Goal: Information Seeking & Learning: Find specific fact

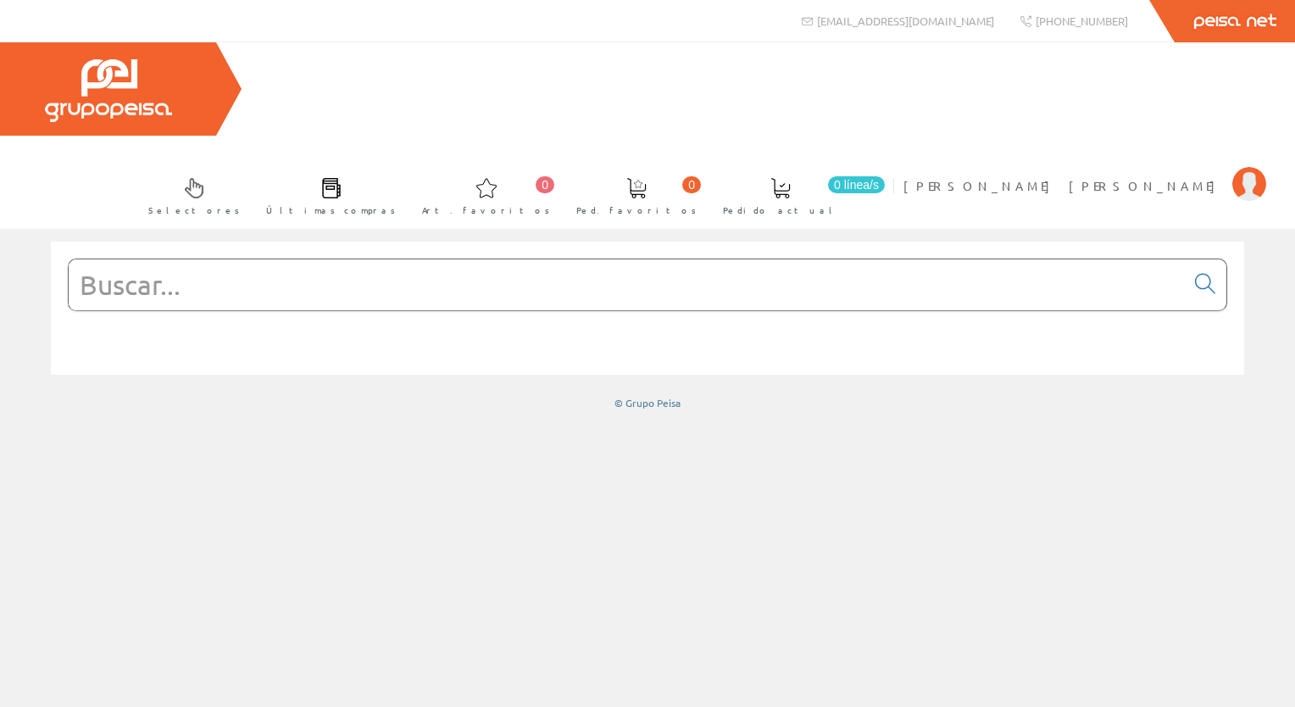
click at [203, 259] on input "text" at bounding box center [627, 284] width 1116 height 51
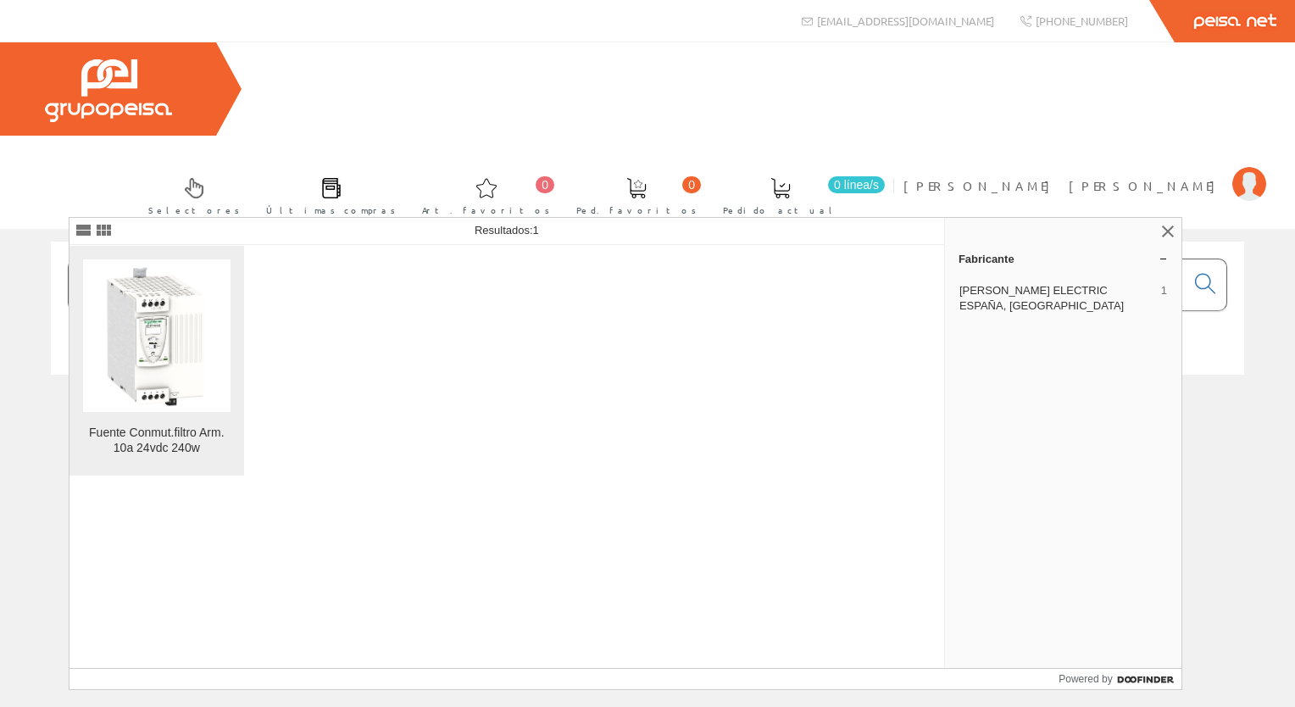
type input "ABL8 RPS24100"
click at [129, 397] on img at bounding box center [156, 335] width 147 height 147
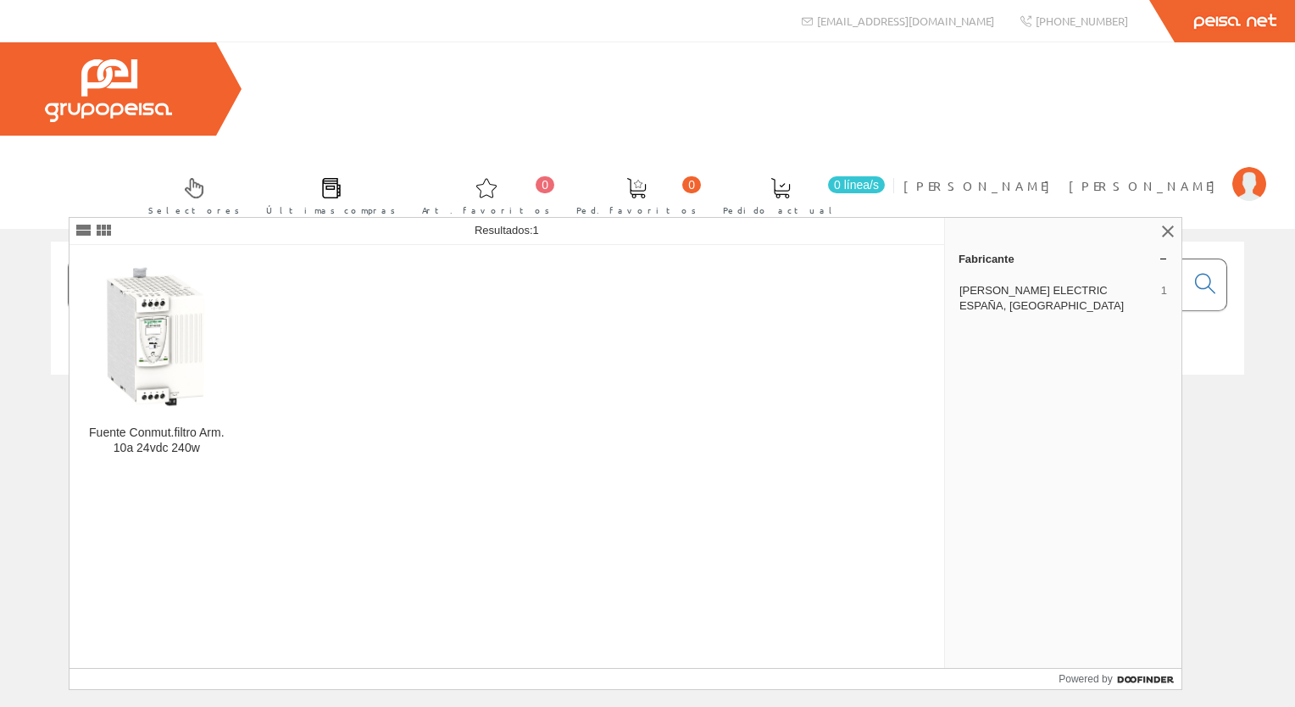
click at [296, 259] on input "ABL8 RPS24100" at bounding box center [627, 284] width 1116 height 51
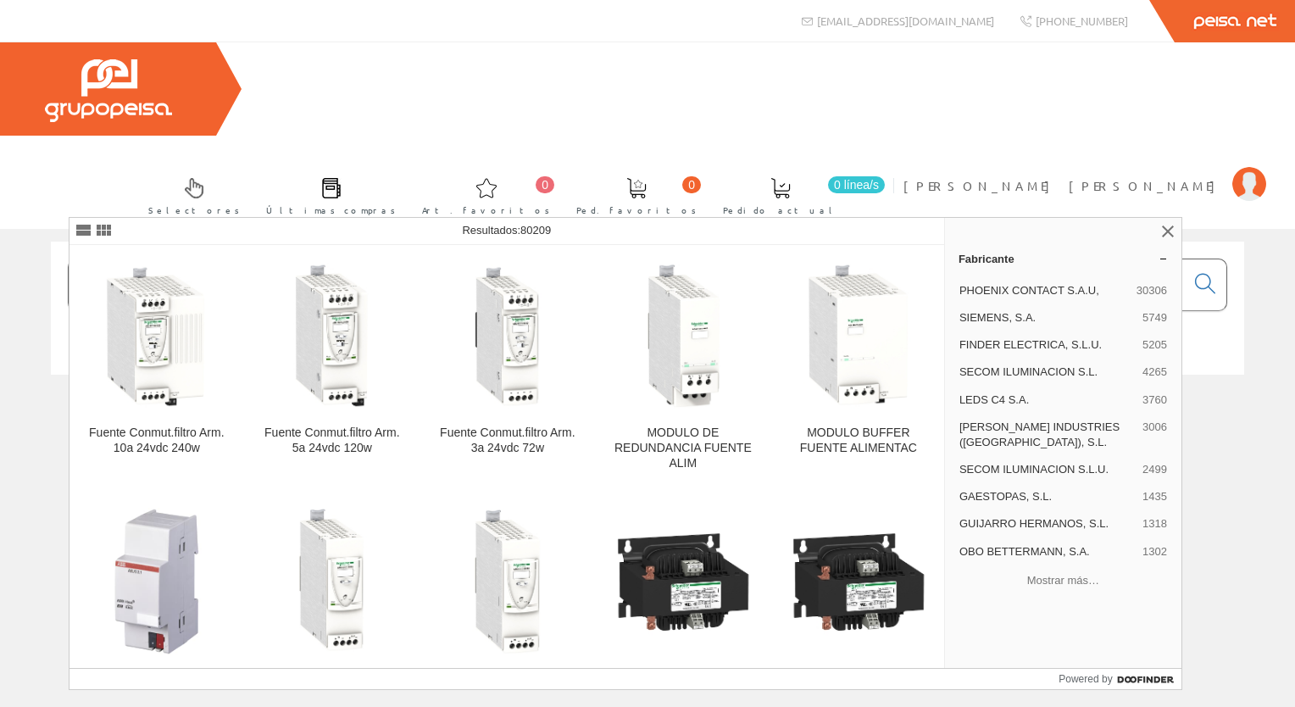
type input "A"
click at [1166, 227] on link at bounding box center [1168, 231] width 20 height 20
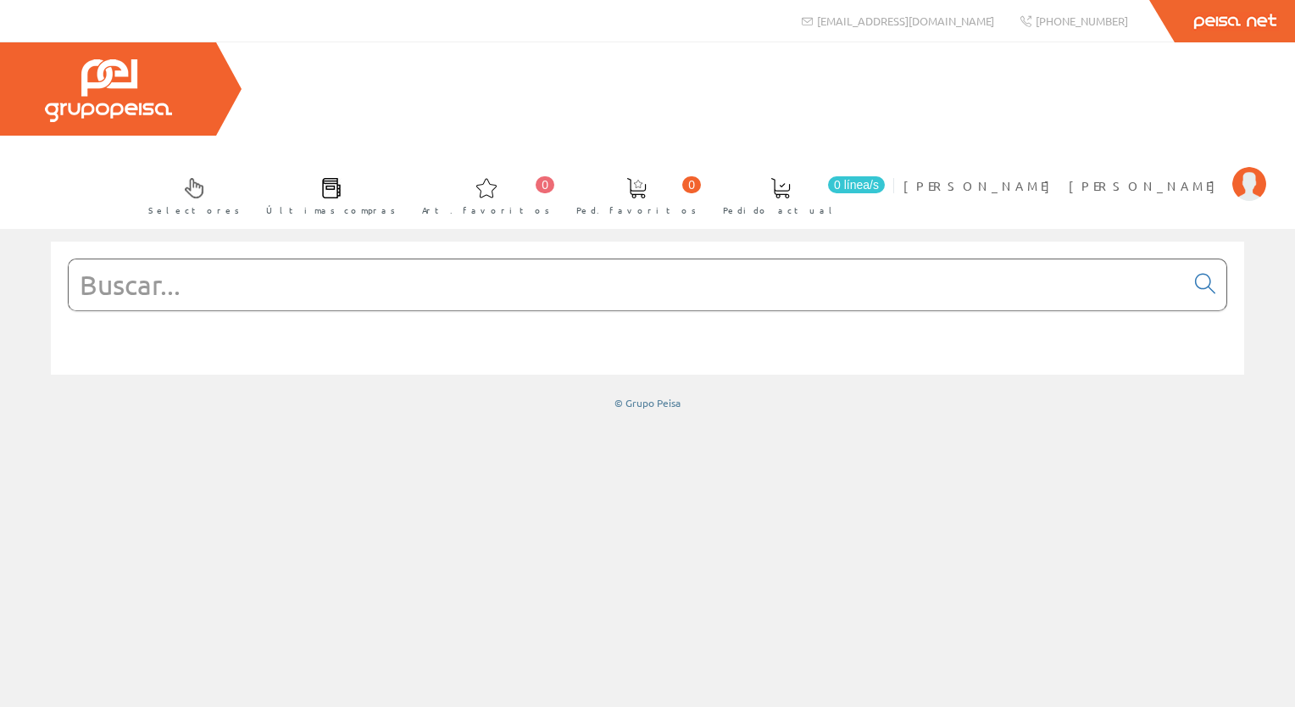
click at [264, 259] on input "text" at bounding box center [627, 284] width 1116 height 51
paste input "ABLS1A24100"
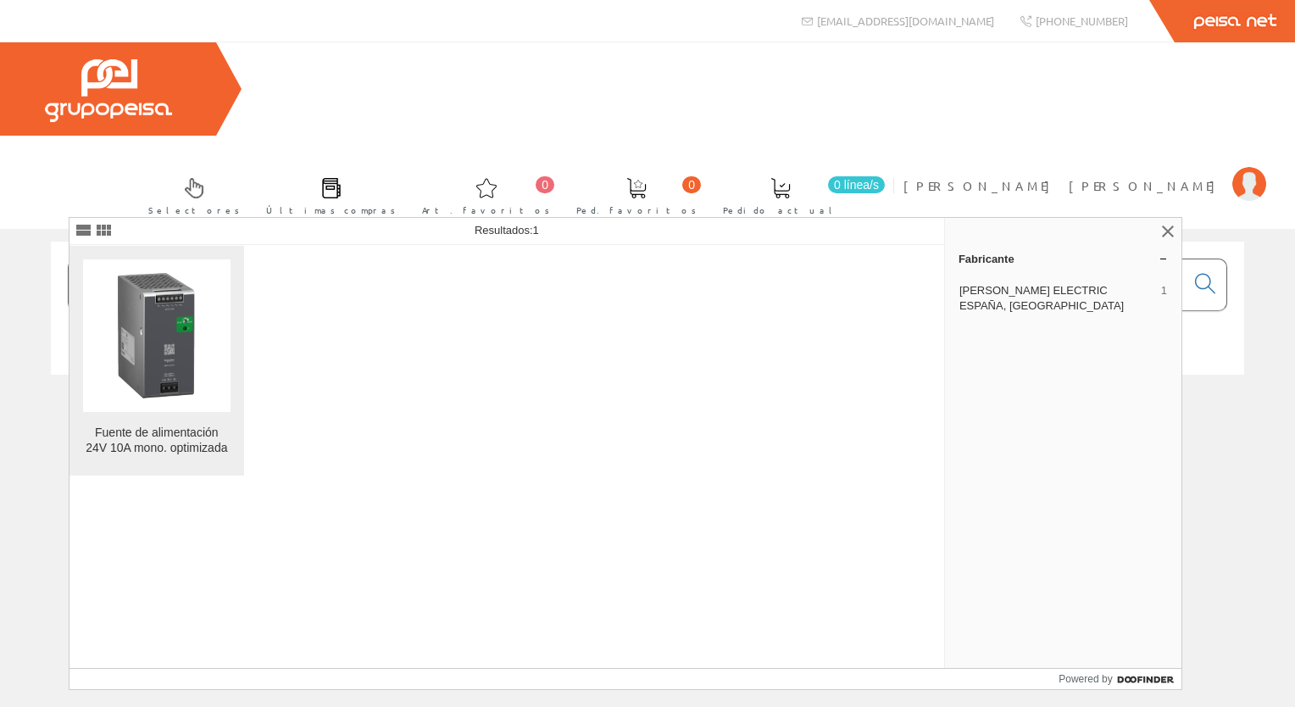
type input "ABLS1A24100"
click at [197, 385] on img at bounding box center [156, 335] width 147 height 147
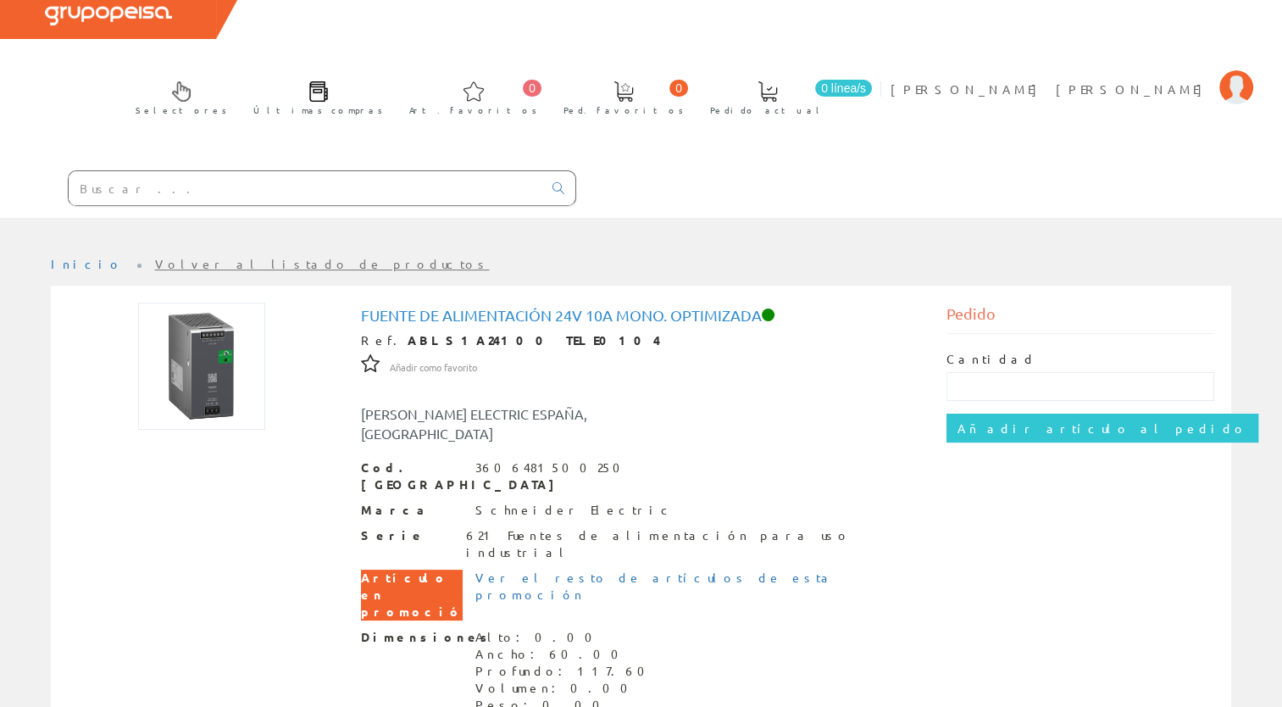
scroll to position [206, 0]
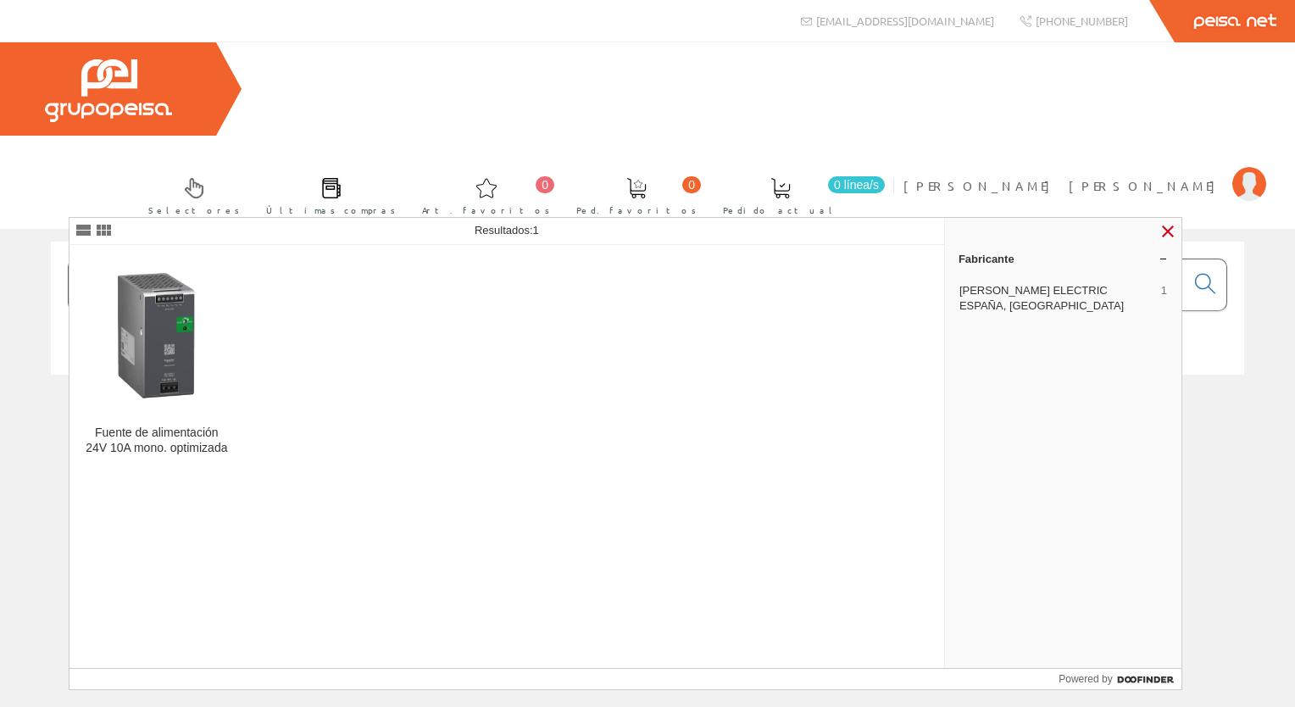
click at [1168, 231] on link at bounding box center [1168, 231] width 20 height 20
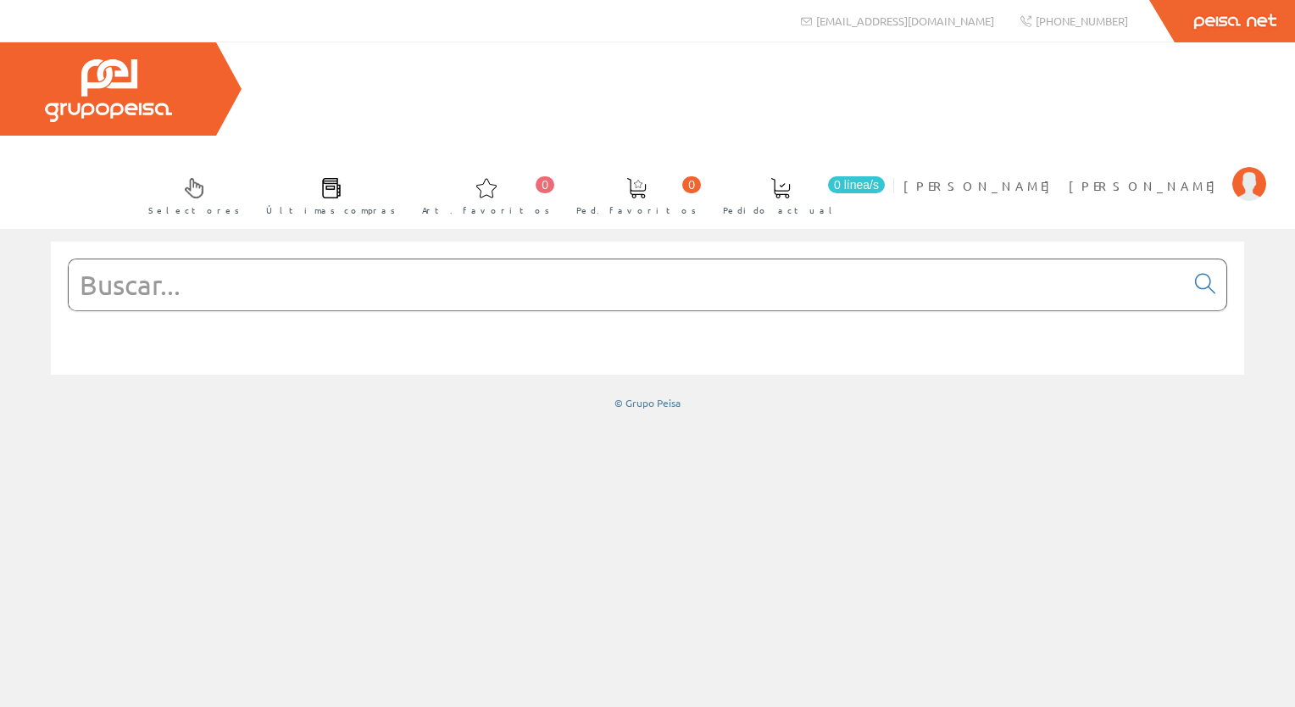
click at [163, 259] on input "text" at bounding box center [627, 284] width 1116 height 51
paste input "ABL8RPS24100"
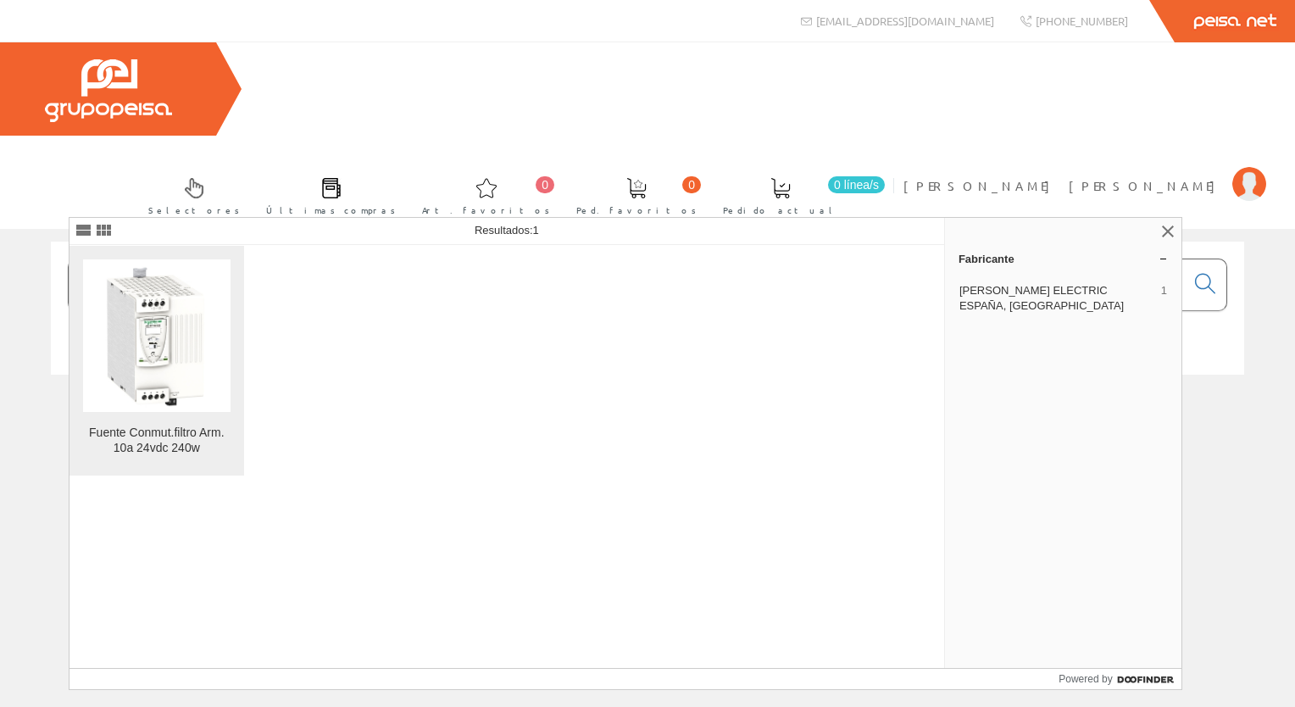
type input "ABL8RPS24100"
click at [123, 358] on img at bounding box center [156, 335] width 147 height 147
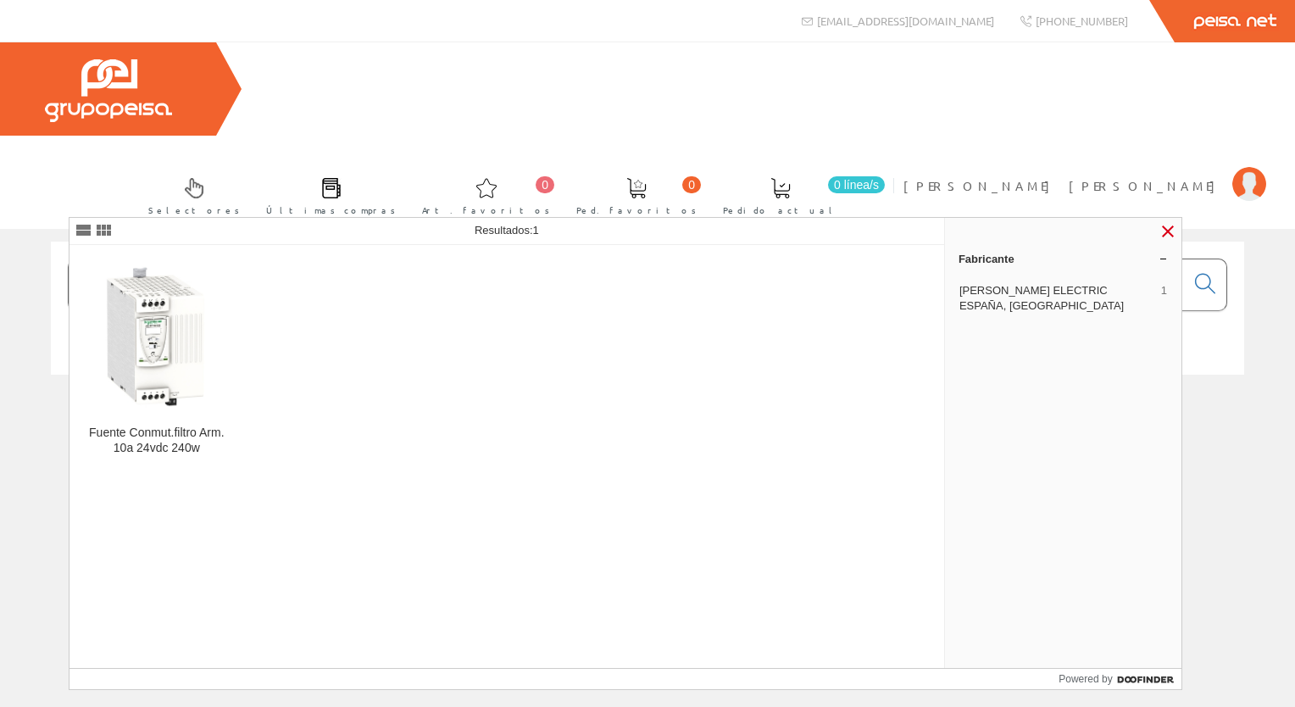
click at [1170, 234] on link at bounding box center [1168, 231] width 20 height 20
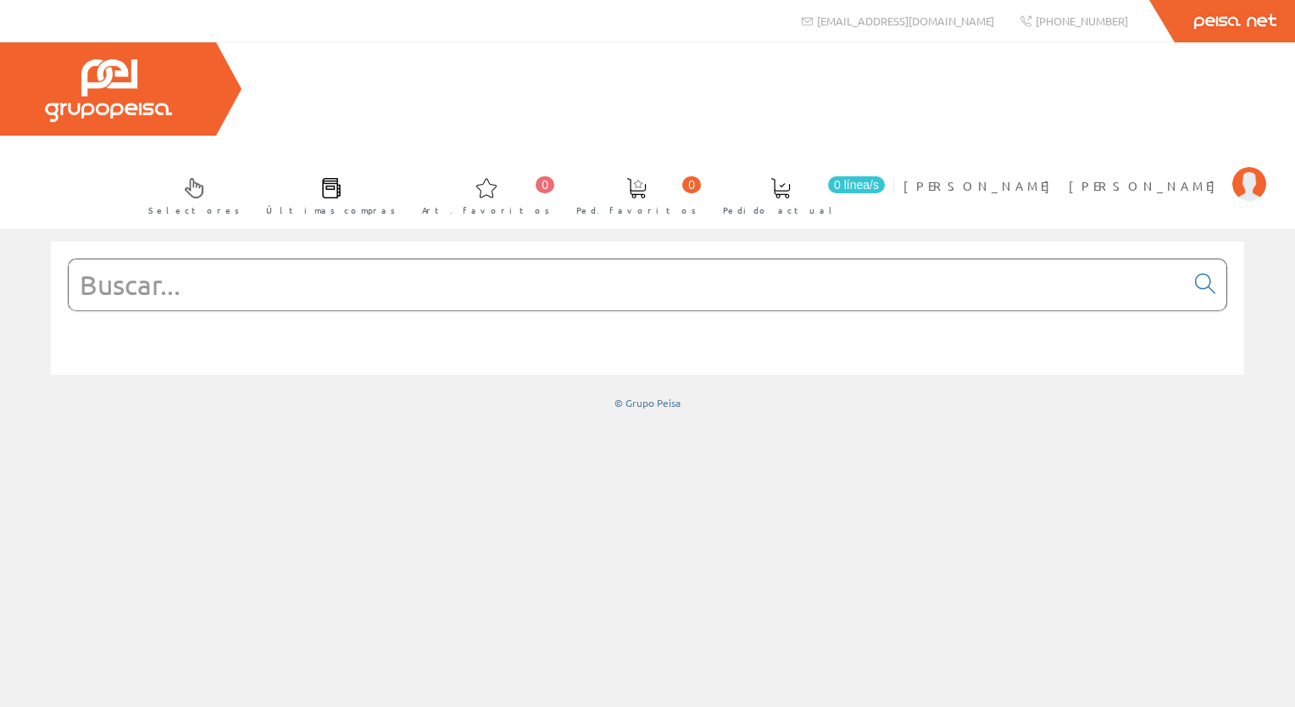
click at [190, 259] on input "text" at bounding box center [627, 284] width 1116 height 51
paste input "ABLS1A24200"
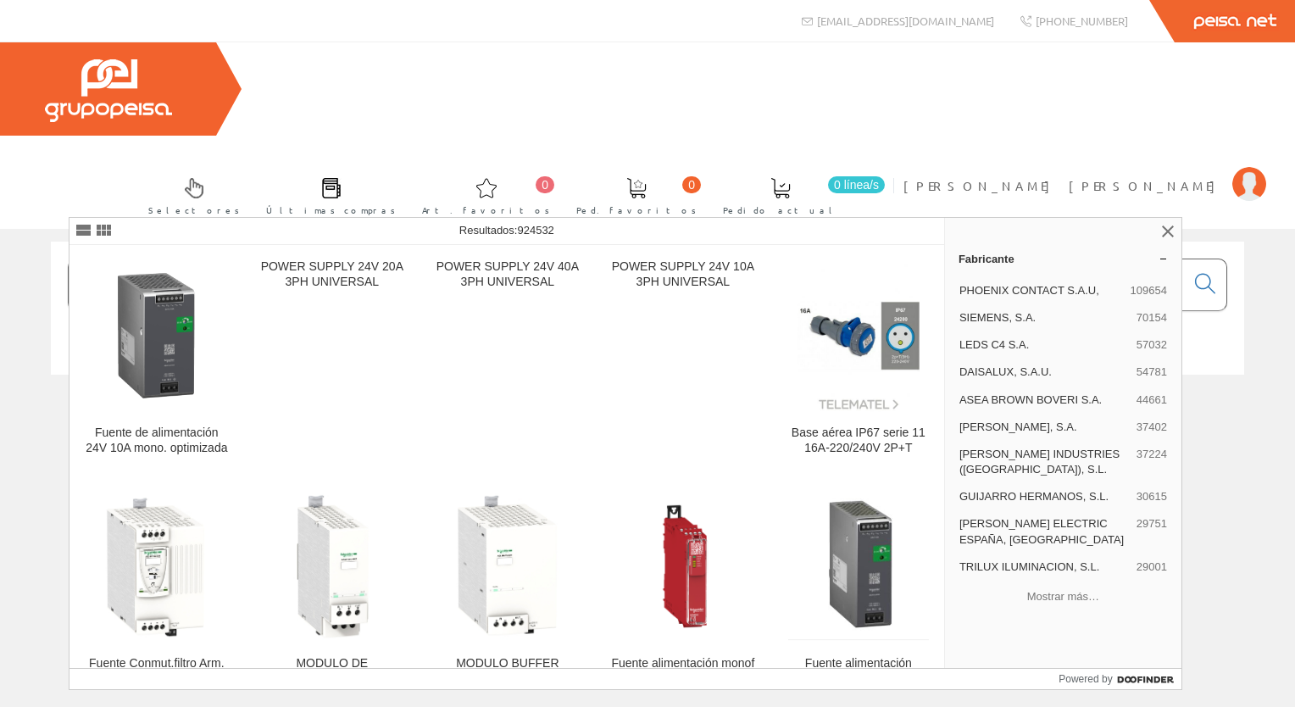
drag, startPoint x: 245, startPoint y: 188, endPoint x: -3, endPoint y: 159, distance: 250.1
click at [0, 159] on html "info@peisa.com +34 962 96 59 14 0 0" at bounding box center [647, 353] width 1295 height 707
paste input "8RPM"
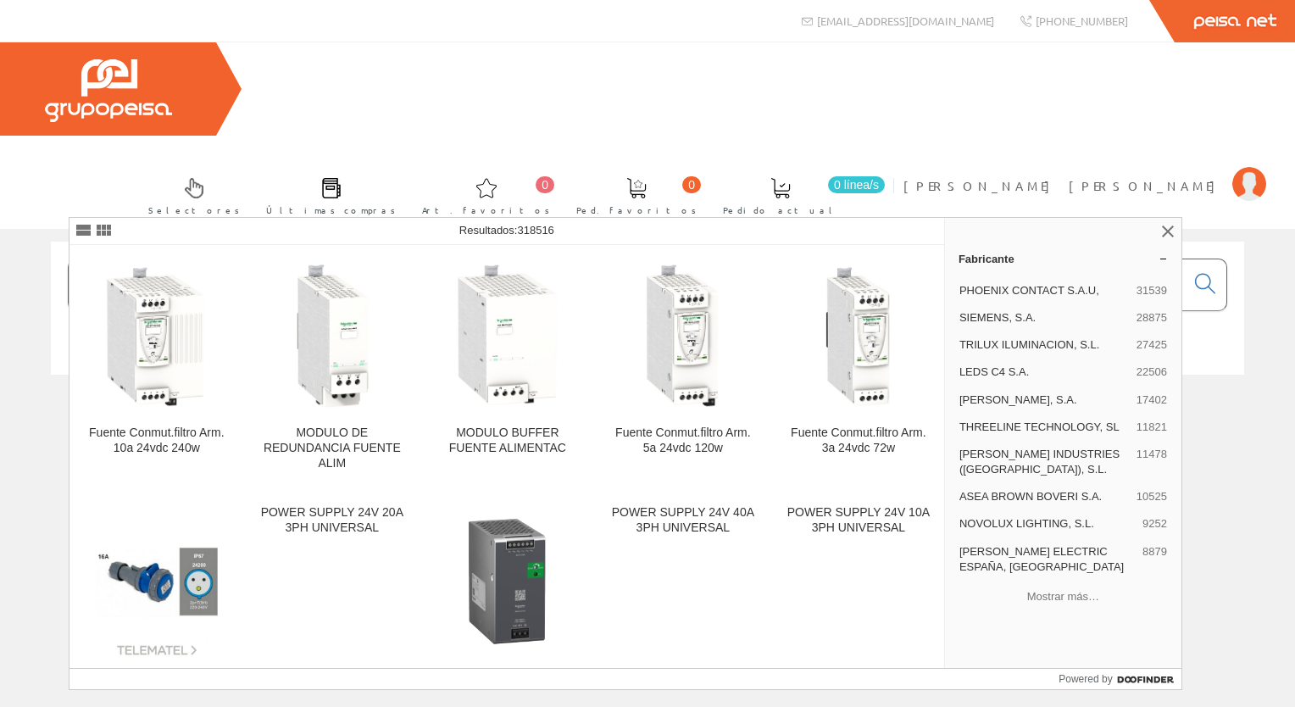
drag, startPoint x: 332, startPoint y: 193, endPoint x: -3, endPoint y: 125, distance: 342.6
click at [0, 125] on html "info@peisa.com +34 962 96 59 14 0 0" at bounding box center [647, 353] width 1295 height 707
paste input "WPS"
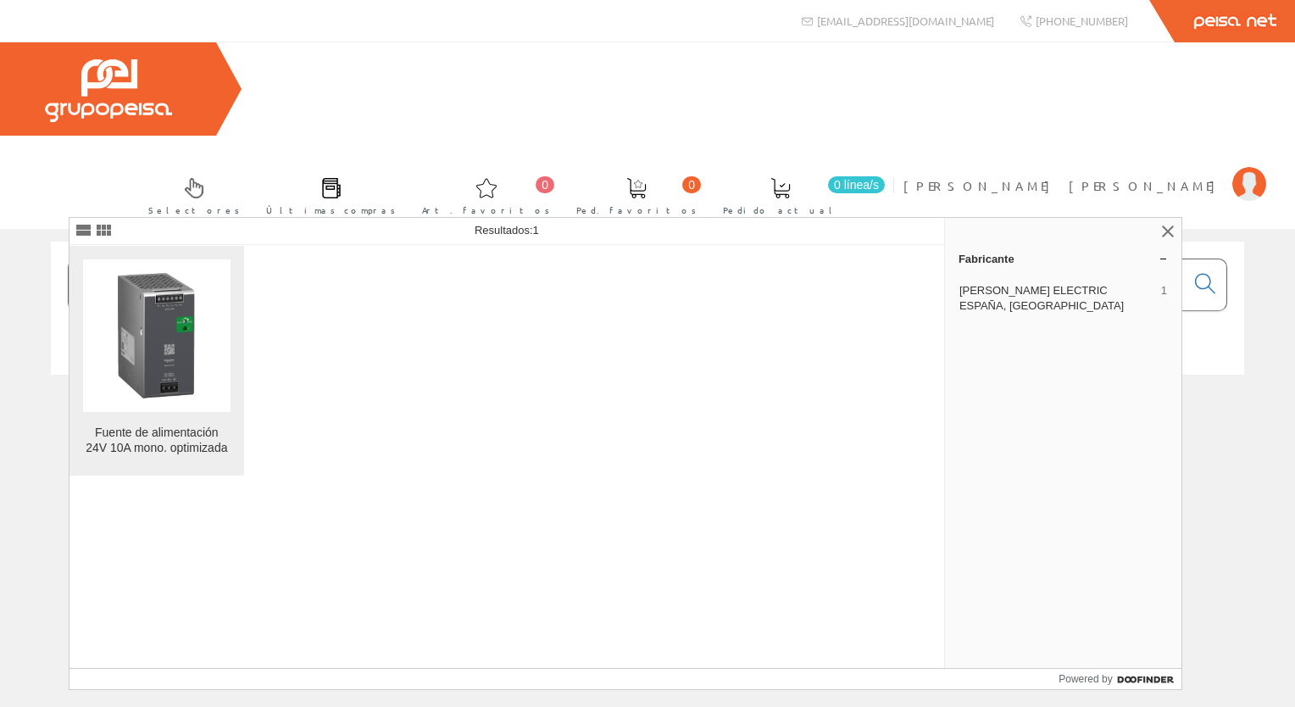
type input "ABls1a24100"
click at [197, 397] on img at bounding box center [156, 335] width 147 height 147
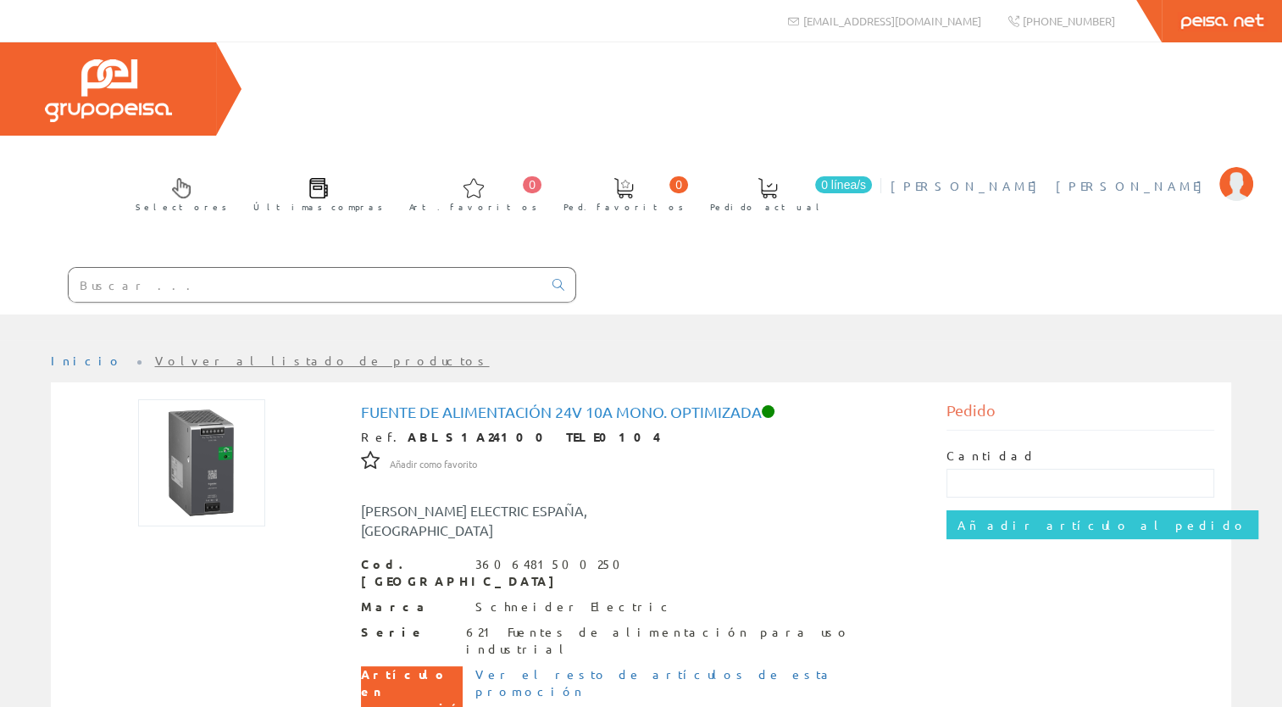
click at [1085, 177] on span "[PERSON_NAME] [PERSON_NAME]" at bounding box center [1051, 185] width 320 height 17
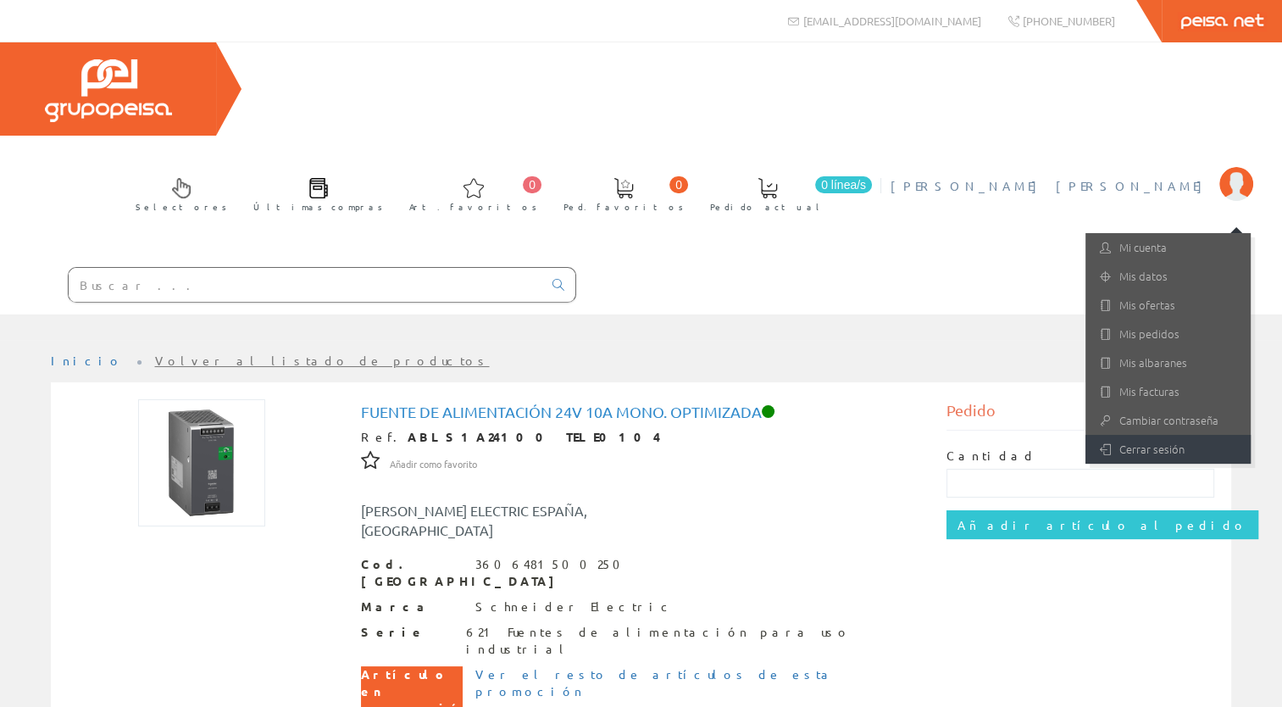
click at [1135, 435] on link "Cerrar sesión" at bounding box center [1168, 449] width 165 height 29
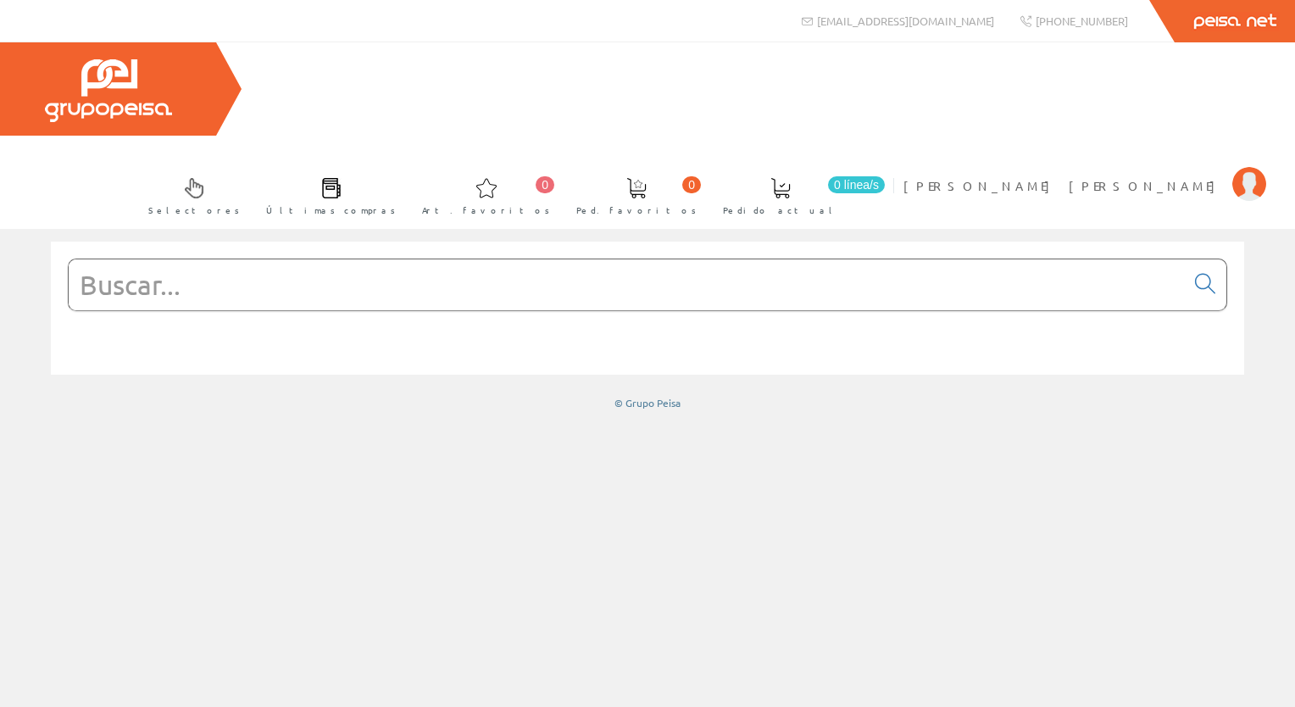
click at [342, 259] on input "text" at bounding box center [627, 284] width 1116 height 51
paste input "3025580000"
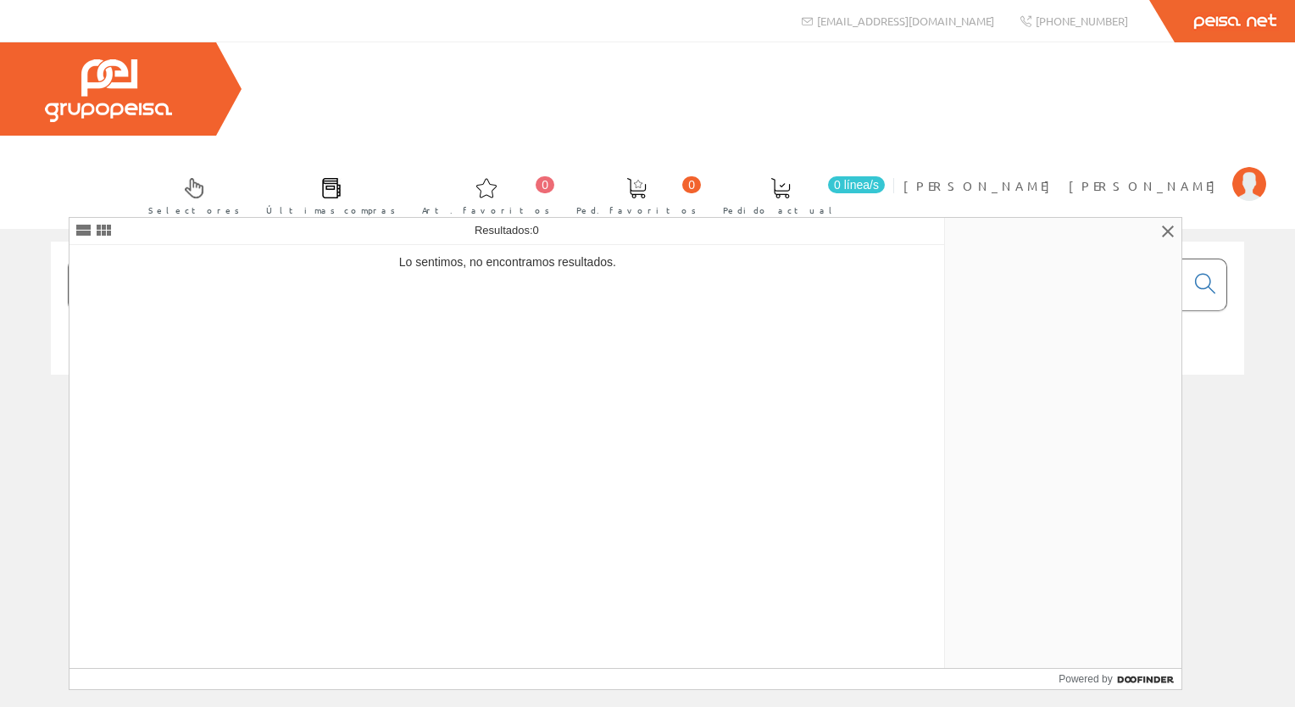
type input "3"
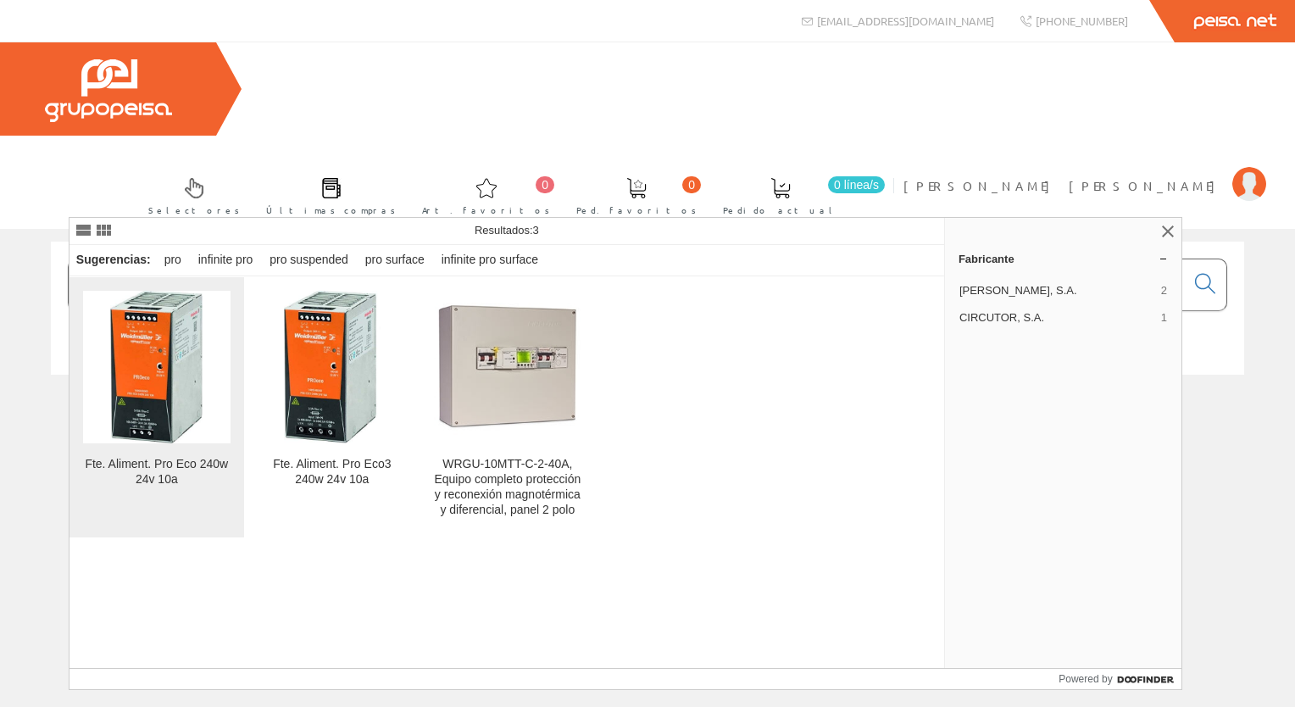
type input "PRO ECO 240"
click at [159, 432] on img at bounding box center [156, 367] width 92 height 153
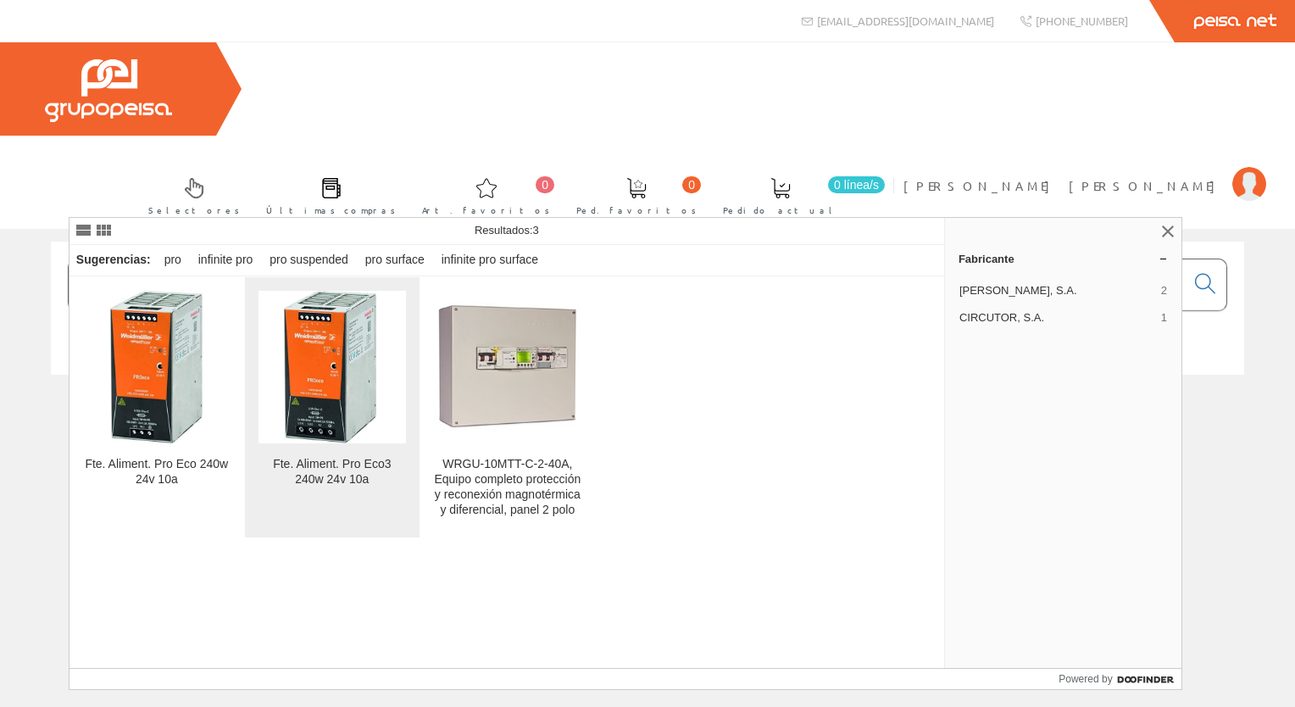
click at [314, 338] on img at bounding box center [332, 367] width 96 height 153
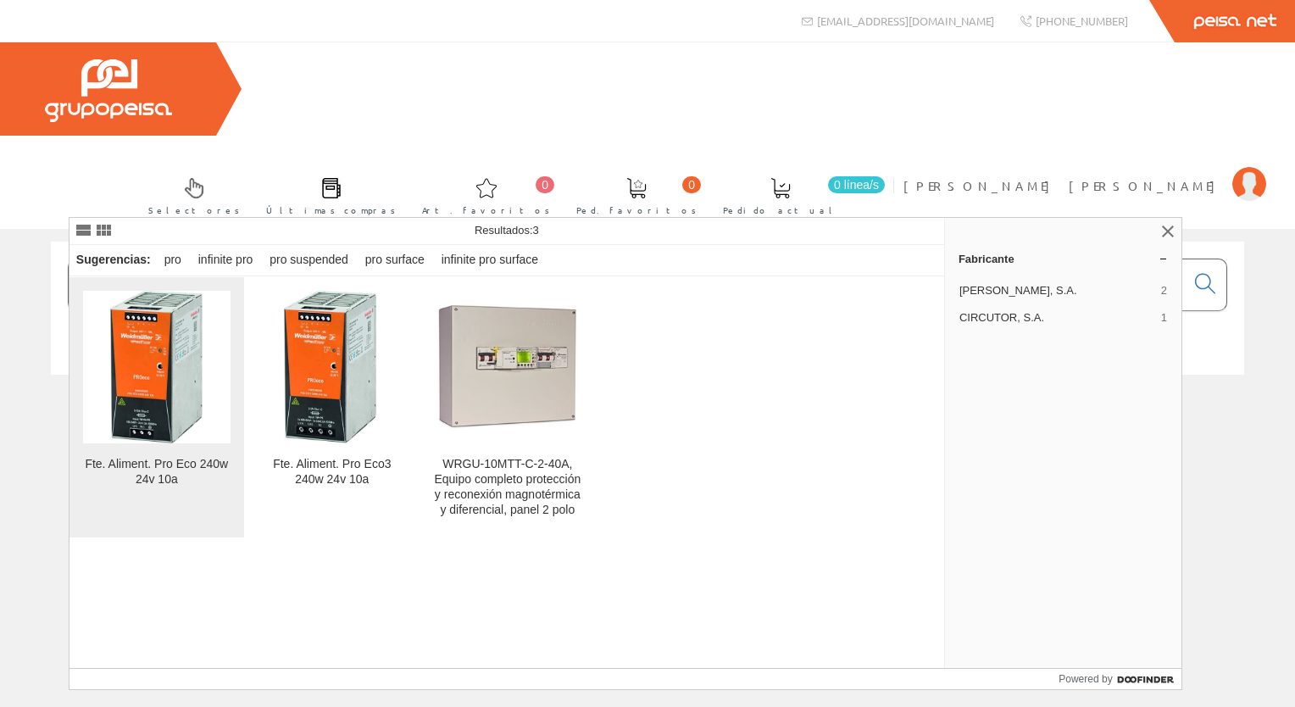
click at [170, 385] on img at bounding box center [156, 367] width 92 height 153
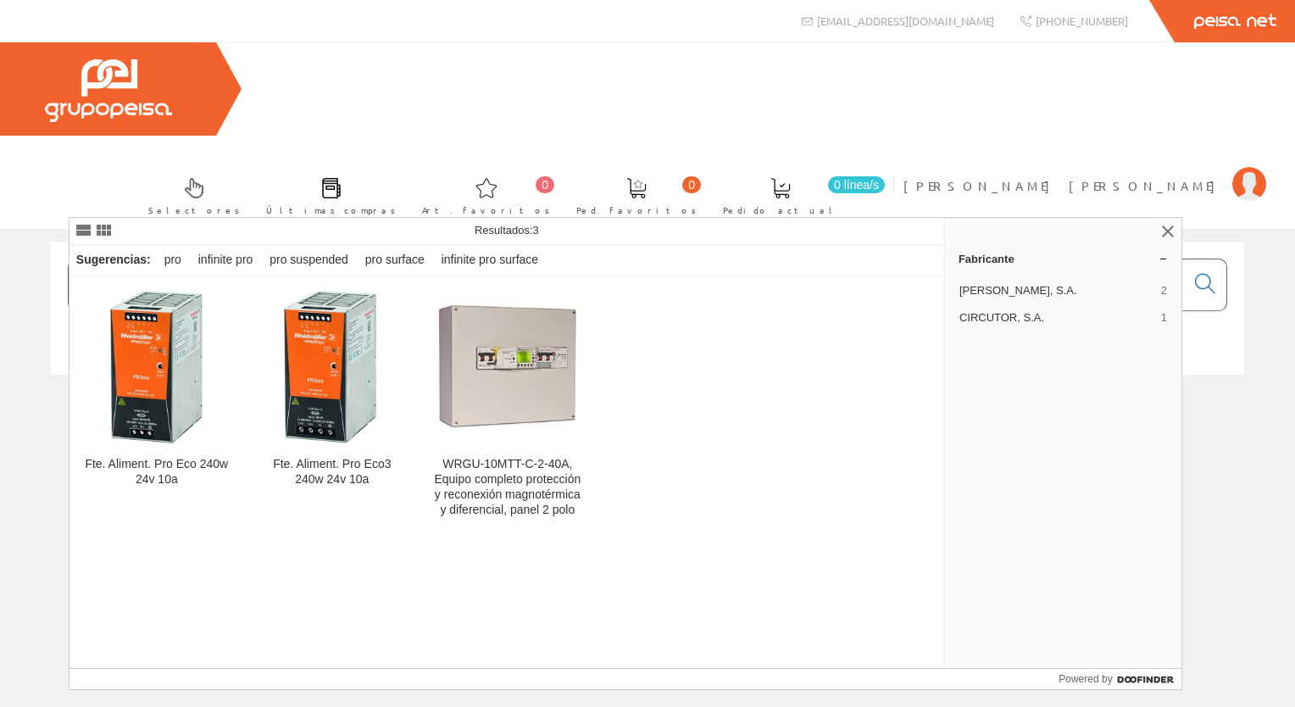
click at [251, 259] on input "PRO ECO 240" at bounding box center [627, 284] width 1116 height 51
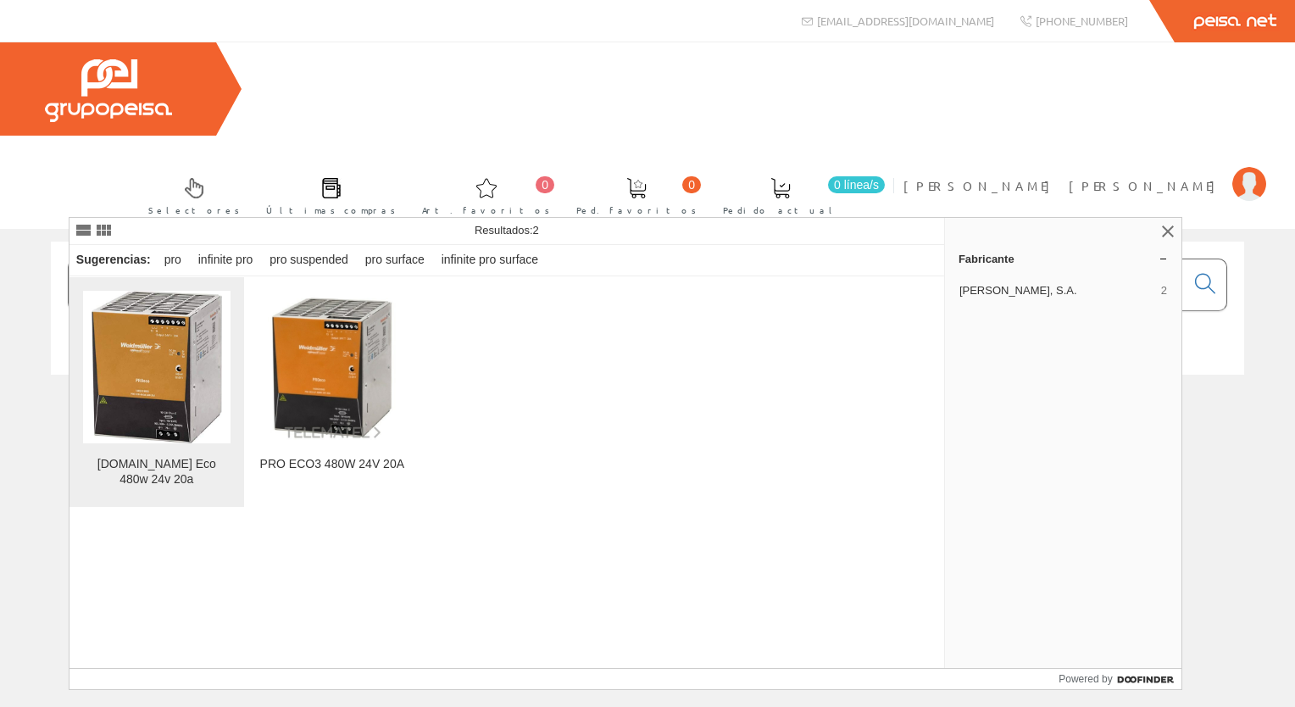
type input "PRO ECO 480"
click at [178, 442] on img at bounding box center [157, 367] width 131 height 153
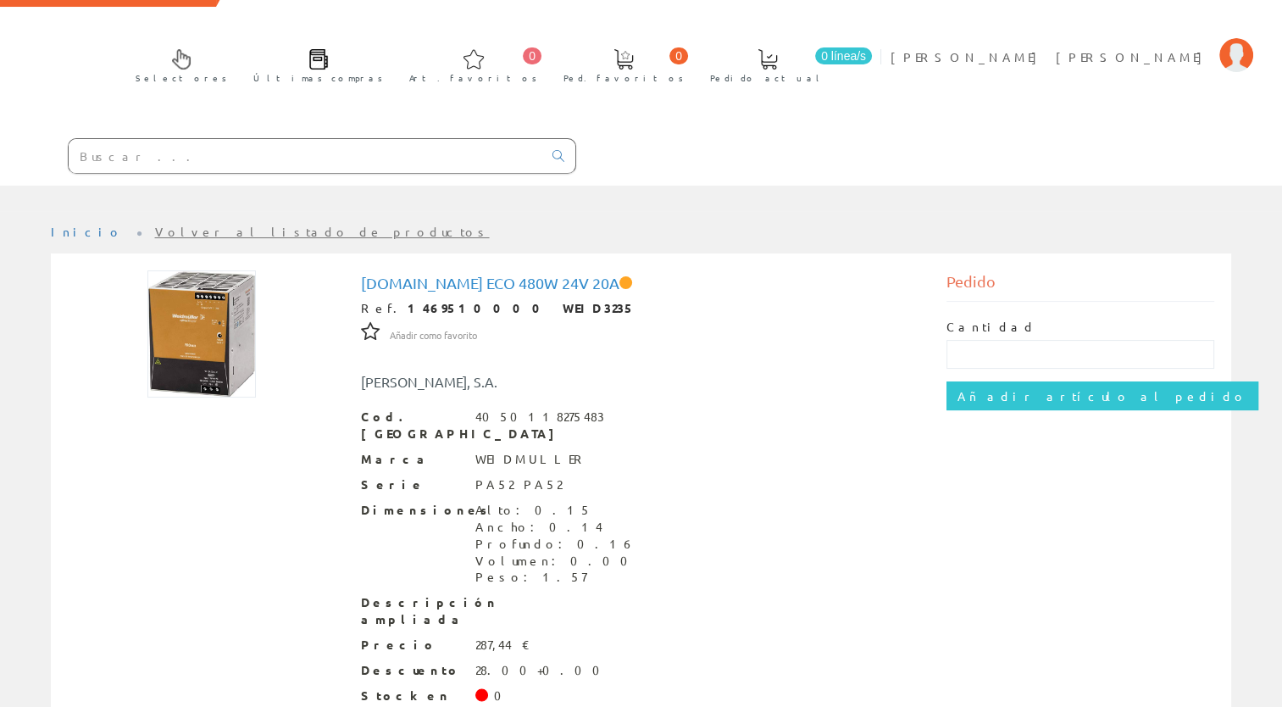
scroll to position [130, 0]
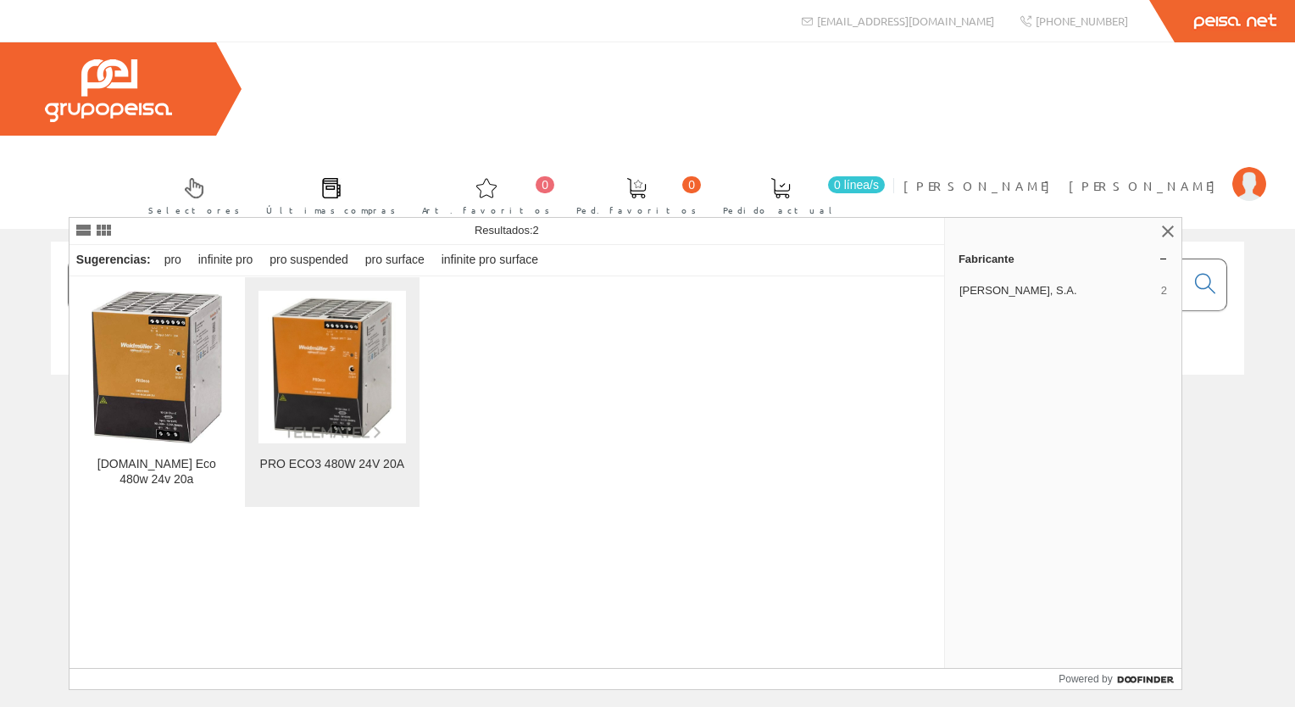
click at [296, 405] on img at bounding box center [332, 366] width 147 height 147
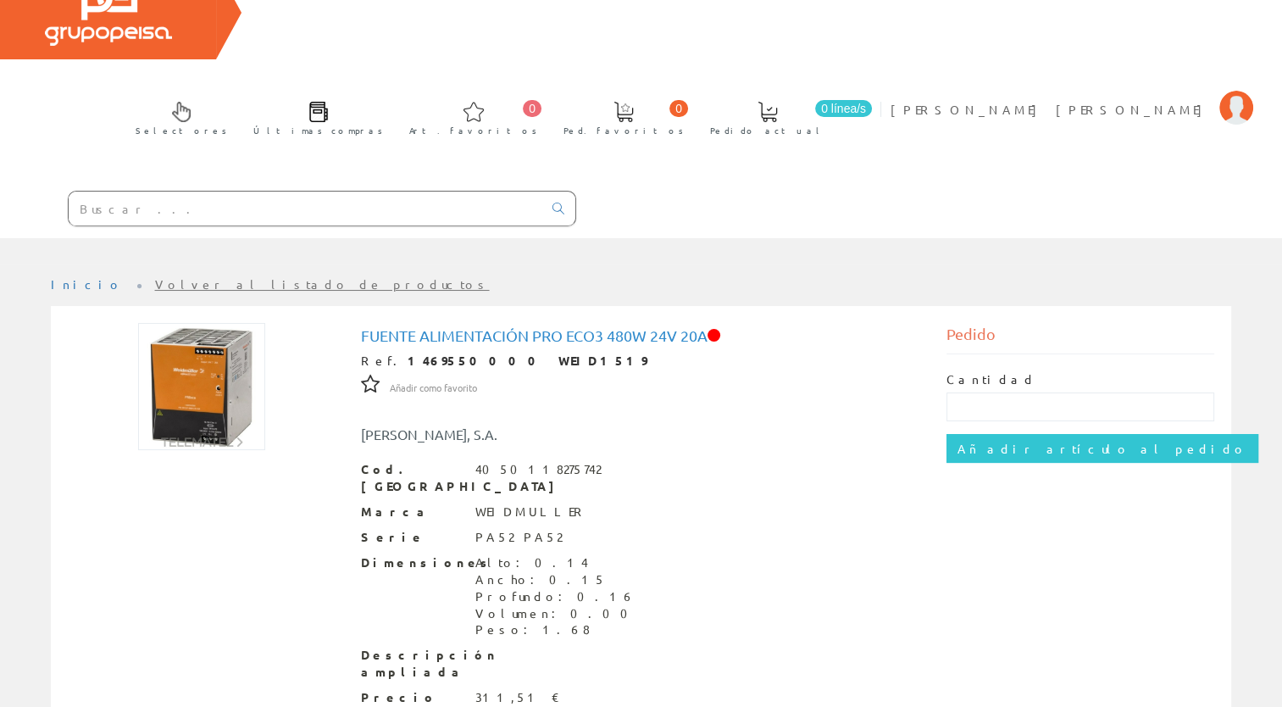
scroll to position [130, 0]
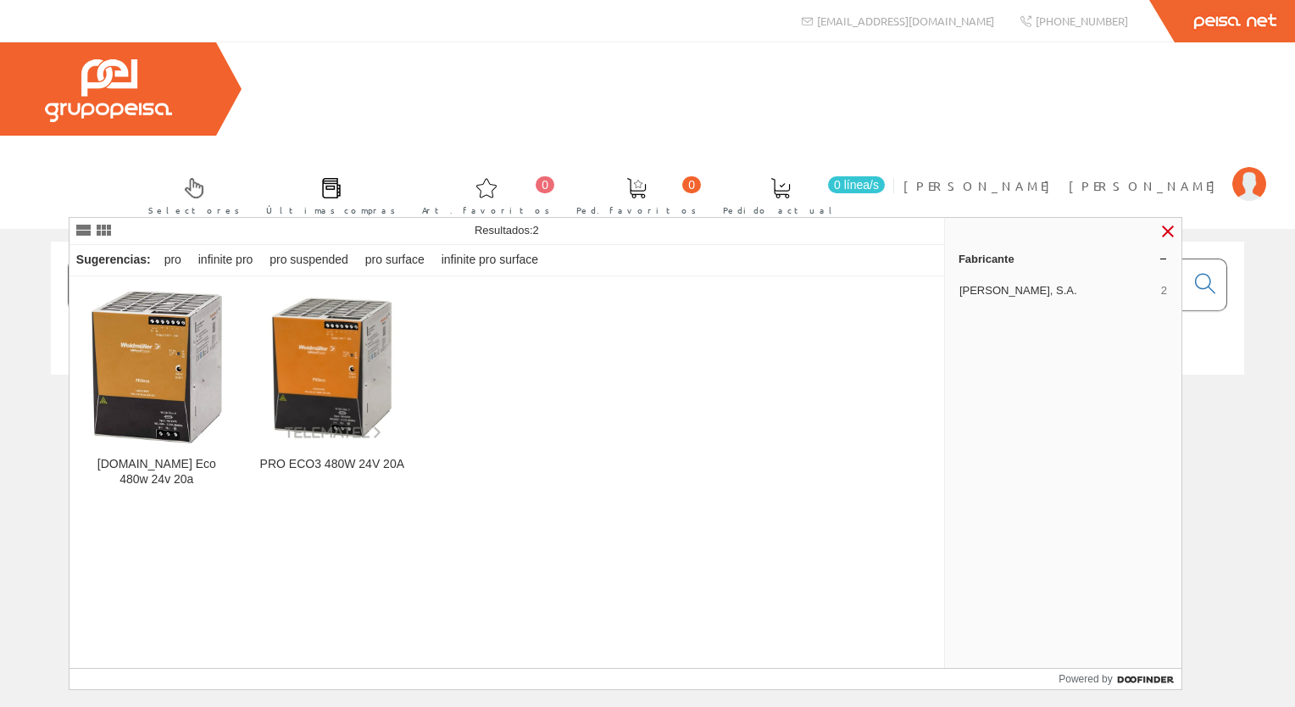
click at [1164, 236] on link at bounding box center [1168, 231] width 20 height 20
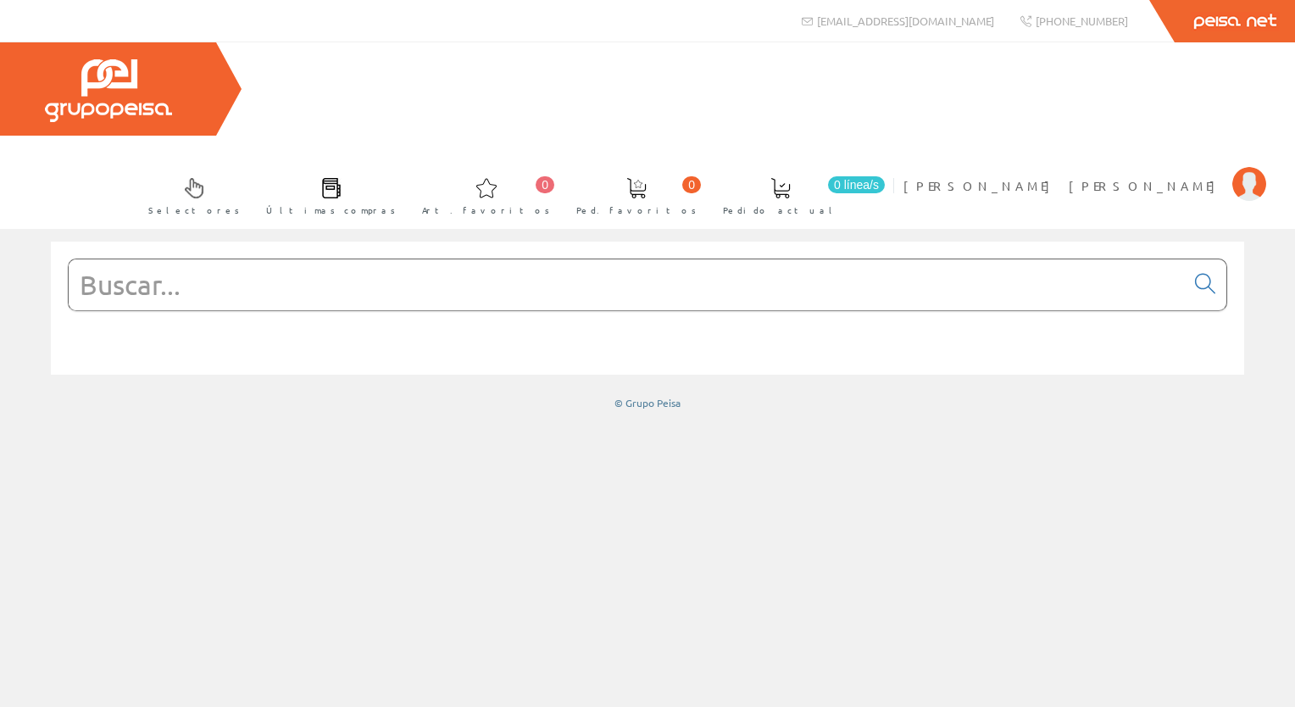
click at [207, 259] on input "text" at bounding box center [627, 284] width 1116 height 51
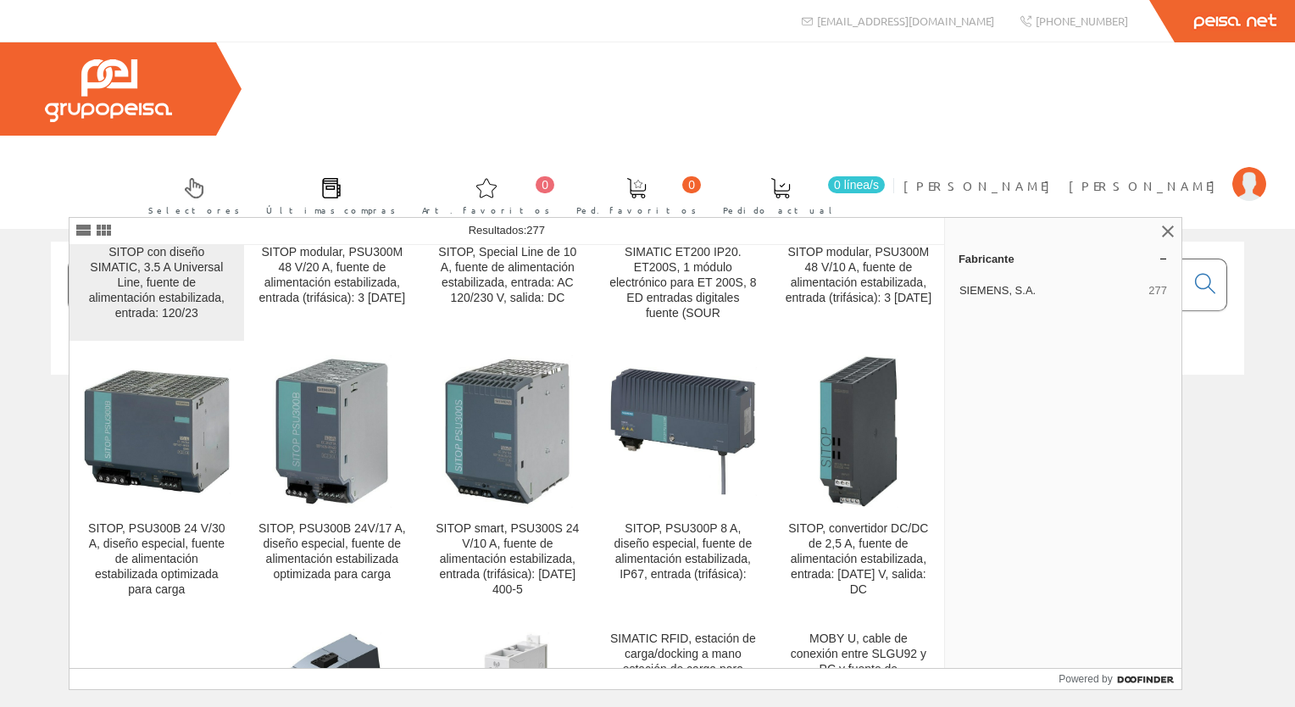
scroll to position [763, 0]
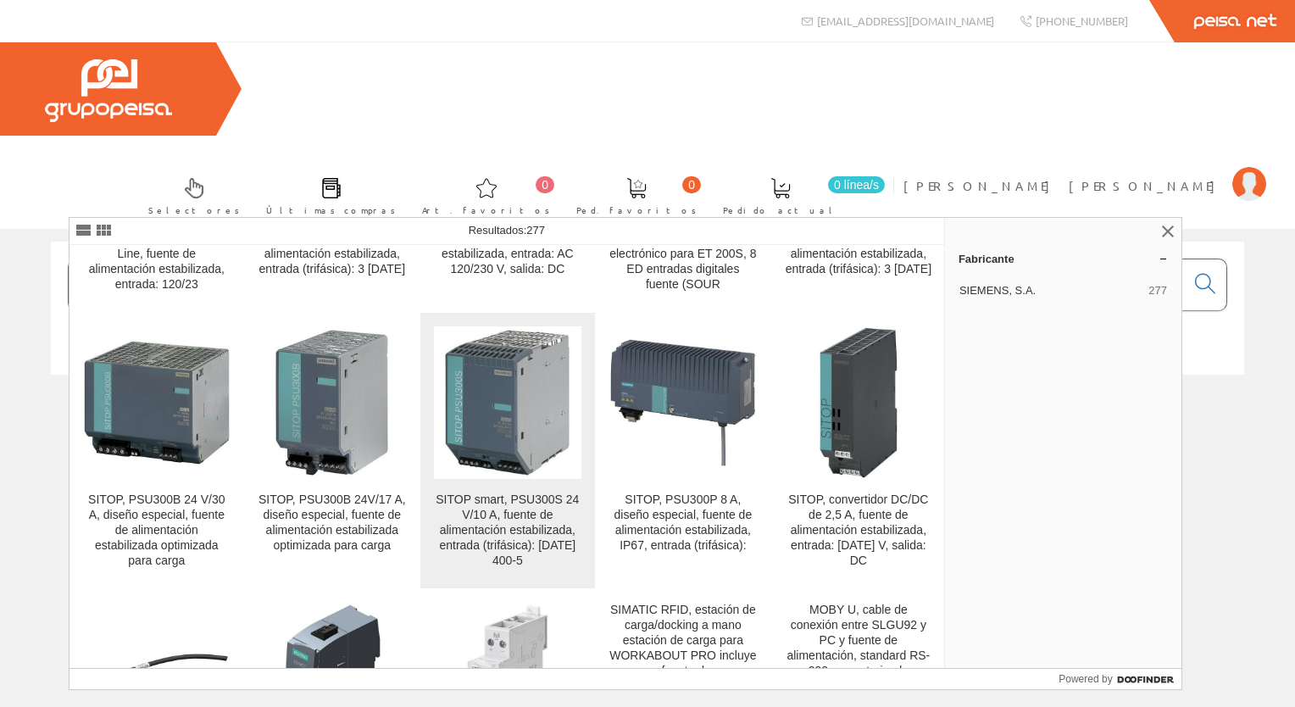
type input "FUENTES SIEMENS"
click at [492, 487] on link "SITOP smart, PSU300S 24 V/10 A, fuente de alimentación estabilizada, entrada (t…" at bounding box center [507, 450] width 175 height 275
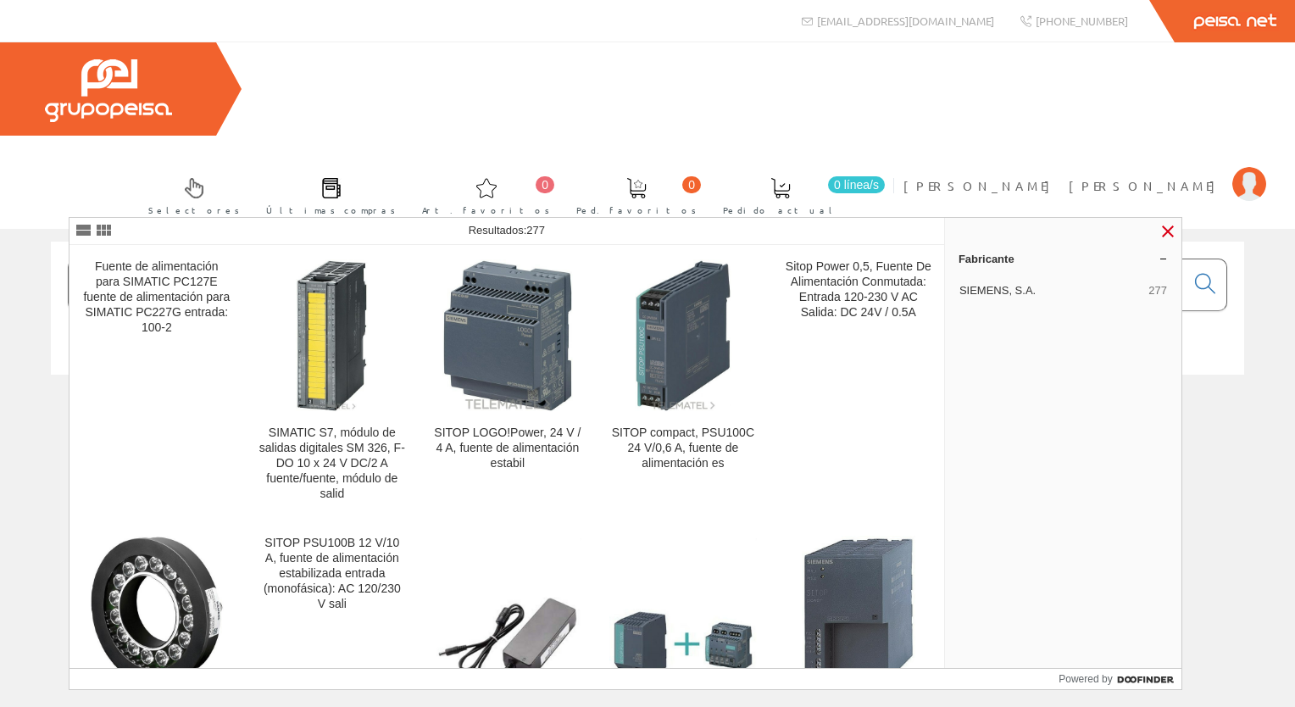
click at [1166, 232] on link at bounding box center [1168, 231] width 20 height 20
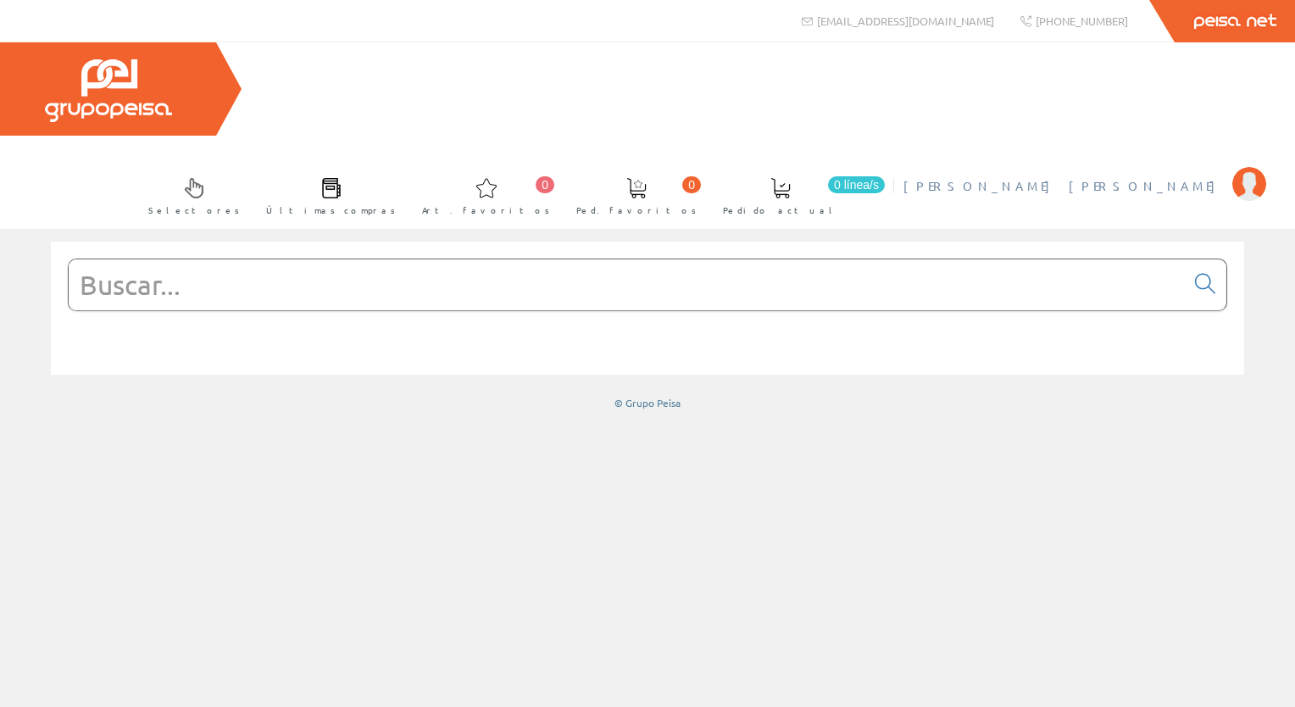
click at [1132, 177] on span "IRLES TREMIÑO, MANUEL ANTONIO" at bounding box center [1064, 185] width 320 height 17
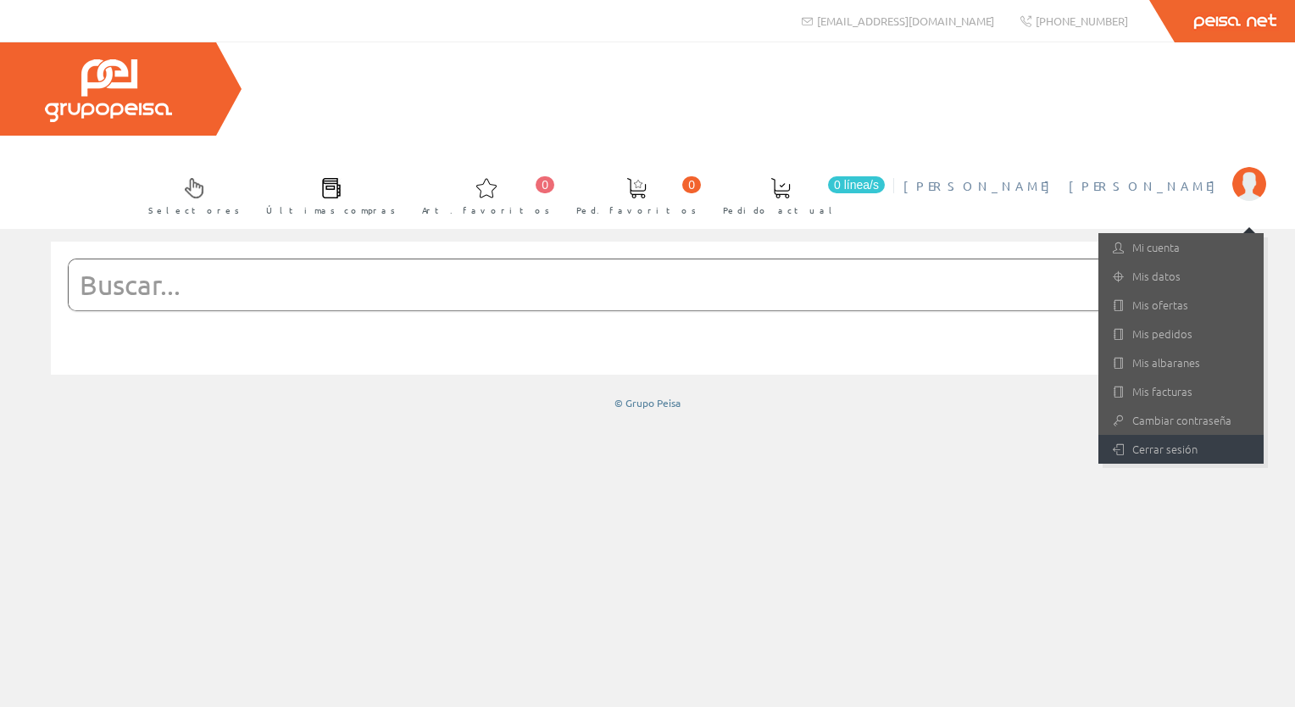
click at [1160, 435] on link "Cerrar sesión" at bounding box center [1180, 449] width 165 height 29
